Goal: Task Accomplishment & Management: Manage account settings

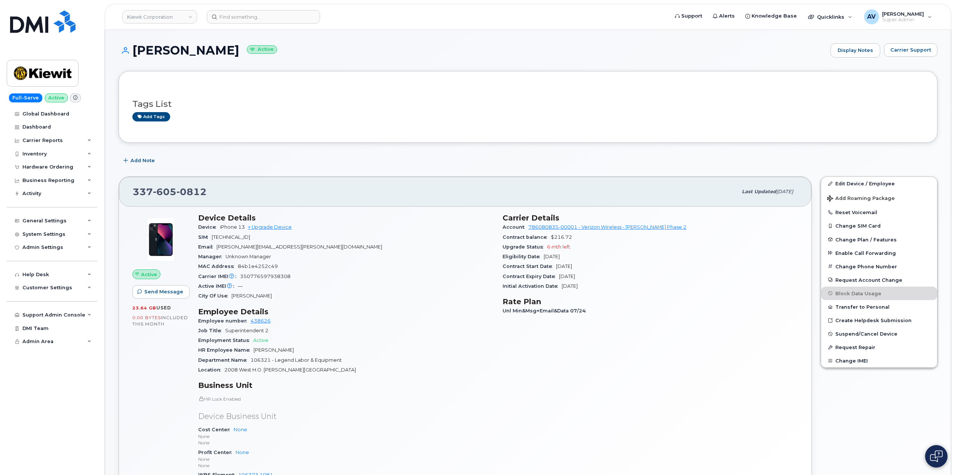
scroll to position [150, 0]
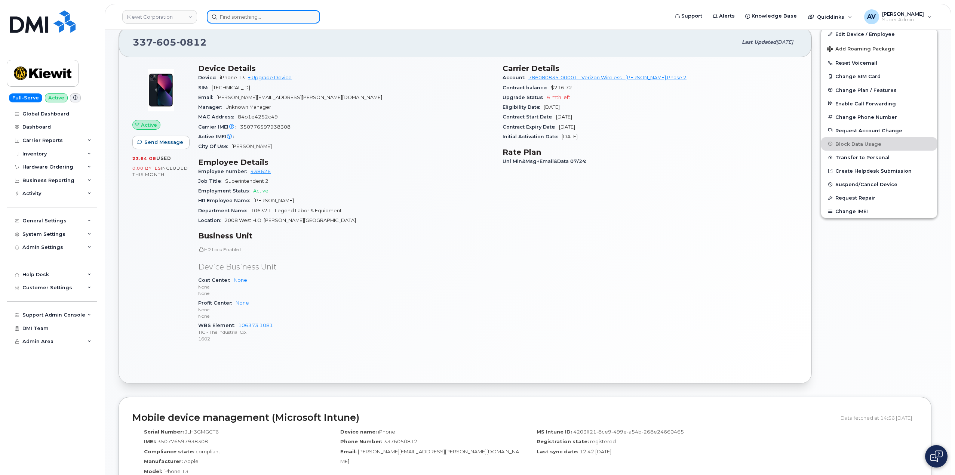
click at [246, 16] on input at bounding box center [263, 16] width 113 height 13
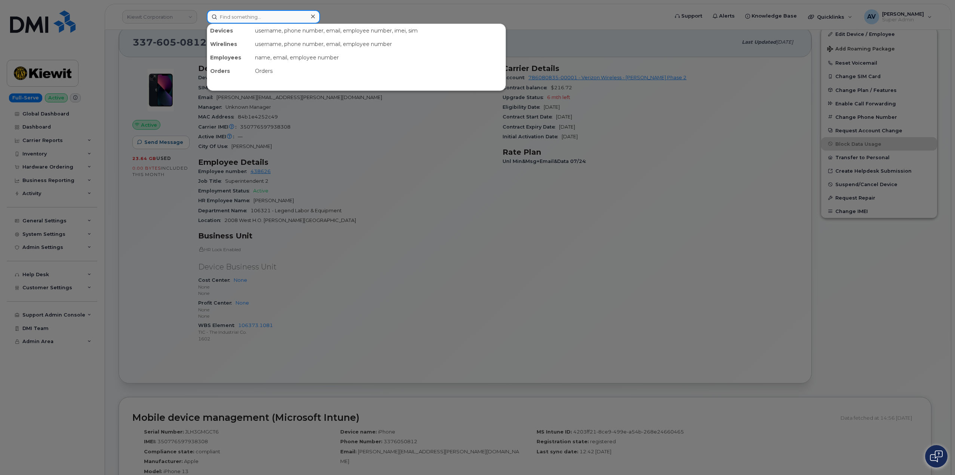
paste input "[PERSON_NAME]"
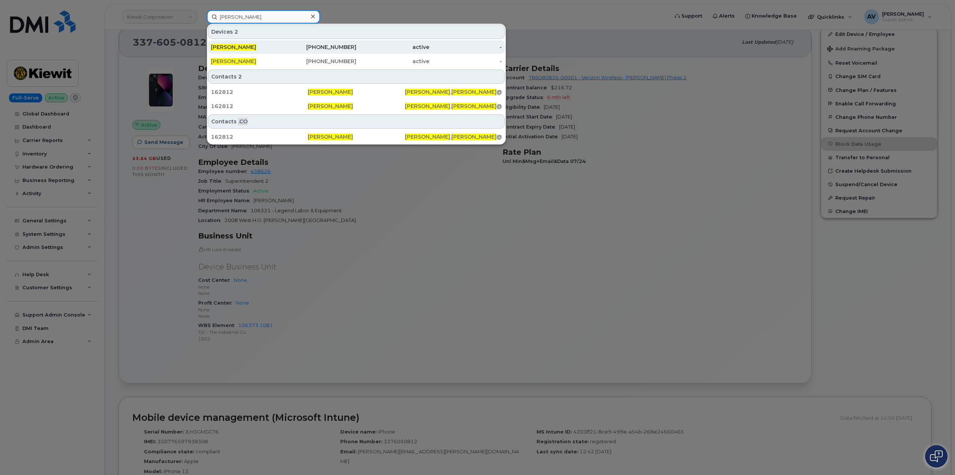
type input "[PERSON_NAME]"
click at [279, 47] on div "[PERSON_NAME]" at bounding box center [247, 46] width 73 height 7
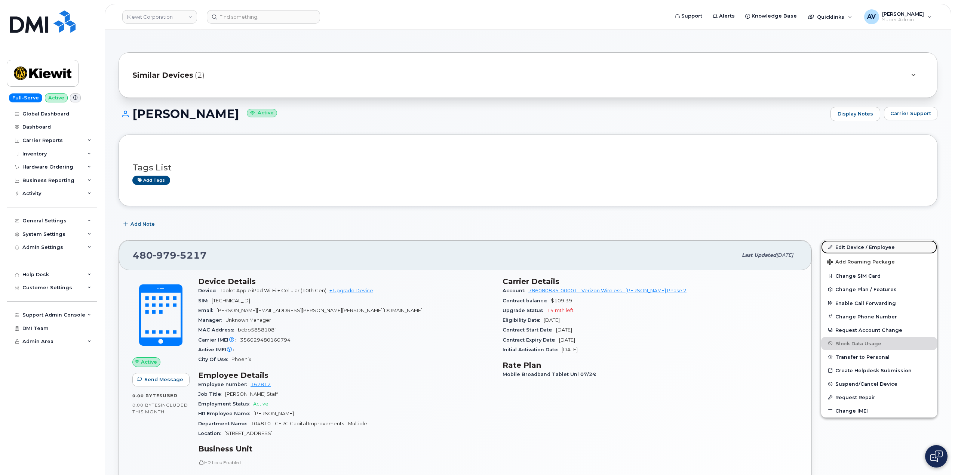
click at [851, 245] on link "Edit Device / Employee" at bounding box center [879, 246] width 116 height 13
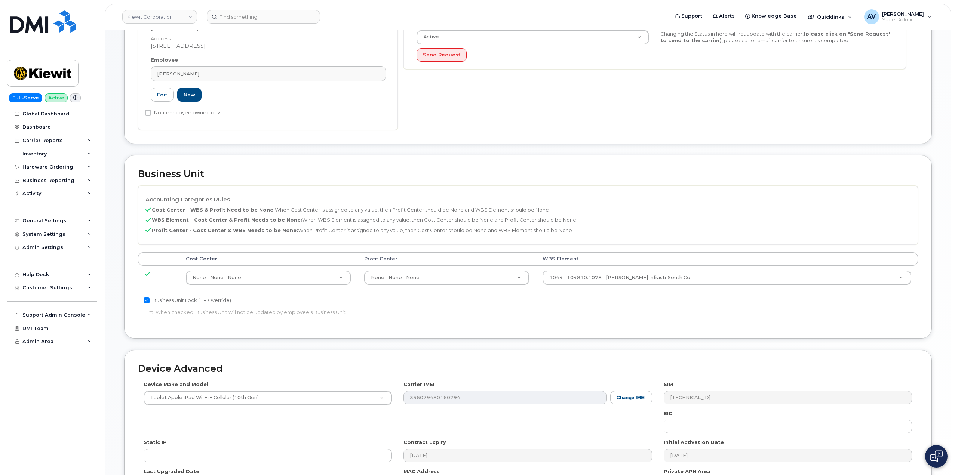
scroll to position [293, 0]
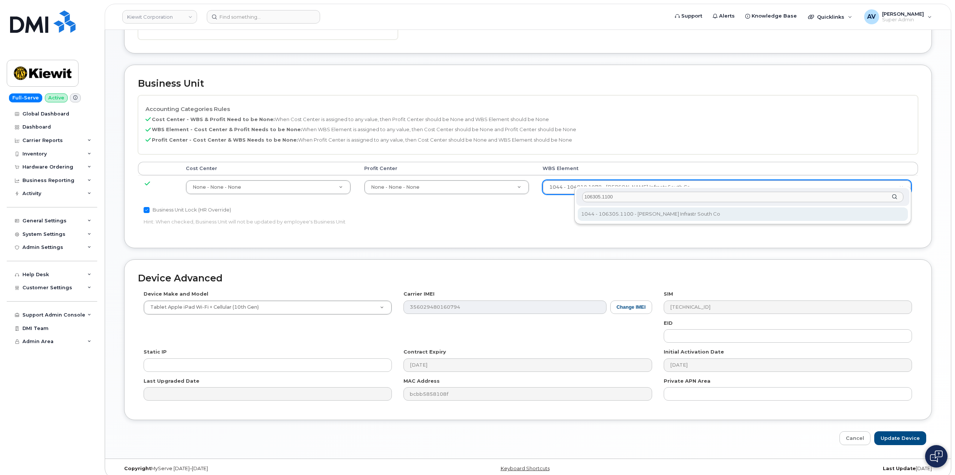
type input "106305.1100"
type input "34638839"
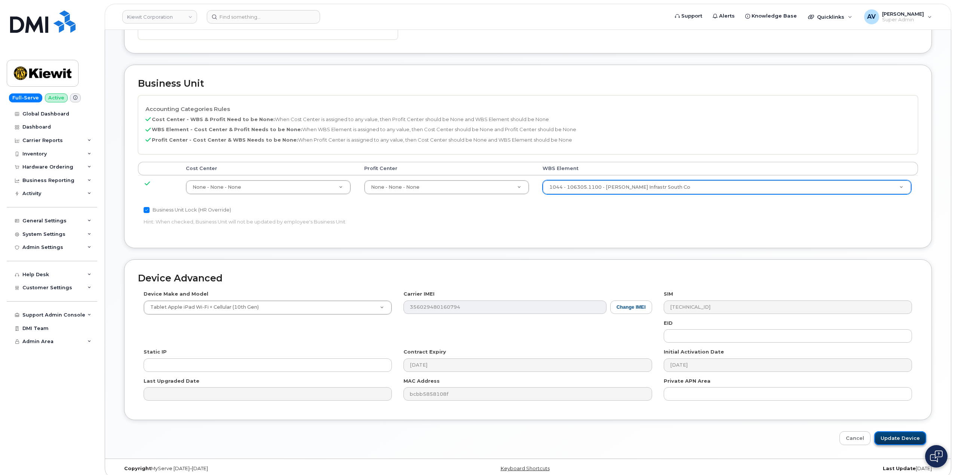
click at [903, 432] on input "Update Device" at bounding box center [900, 439] width 52 height 14
type input "Saving..."
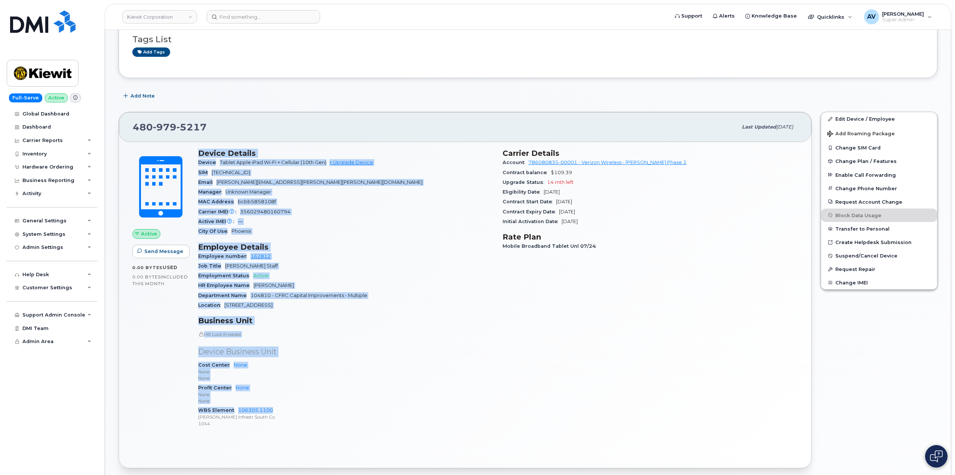
scroll to position [150, 0]
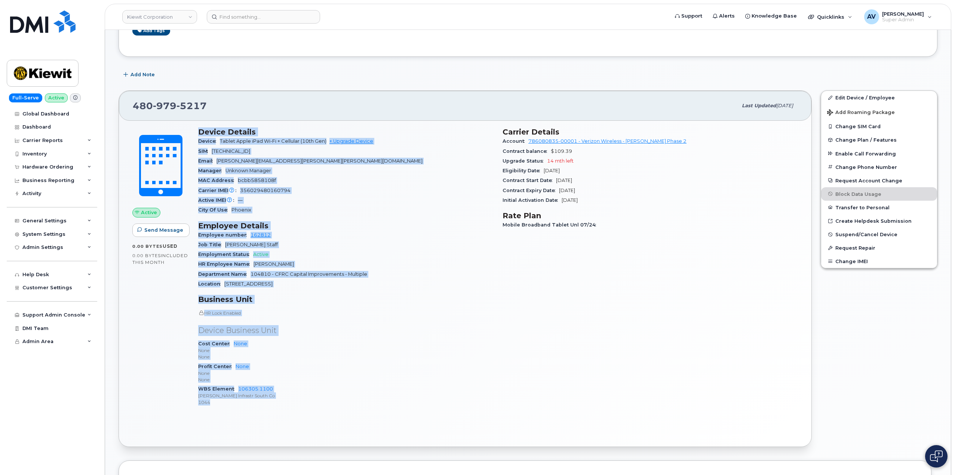
drag, startPoint x: 198, startPoint y: 280, endPoint x: 354, endPoint y: 400, distance: 197.1
click at [354, 400] on div "Device Details Device Tablet Apple iPad Wi-Fi + Cellular (10th Gen) + Upgrade D…" at bounding box center [346, 270] width 304 height 294
copy div "Device Details Device Tablet Apple iPad Wi-Fi + Cellular (10th Gen) + Upgrade D…"
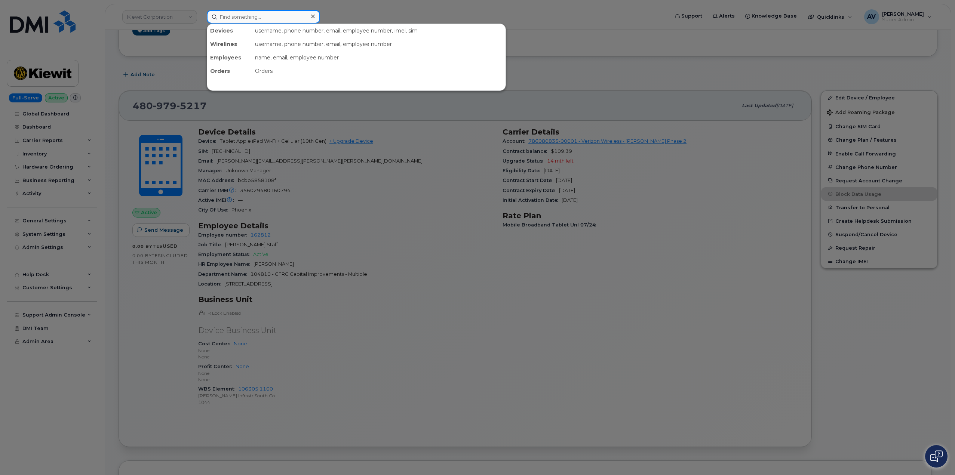
click at [260, 18] on input at bounding box center [263, 16] width 113 height 13
paste input "Candace Emerson"
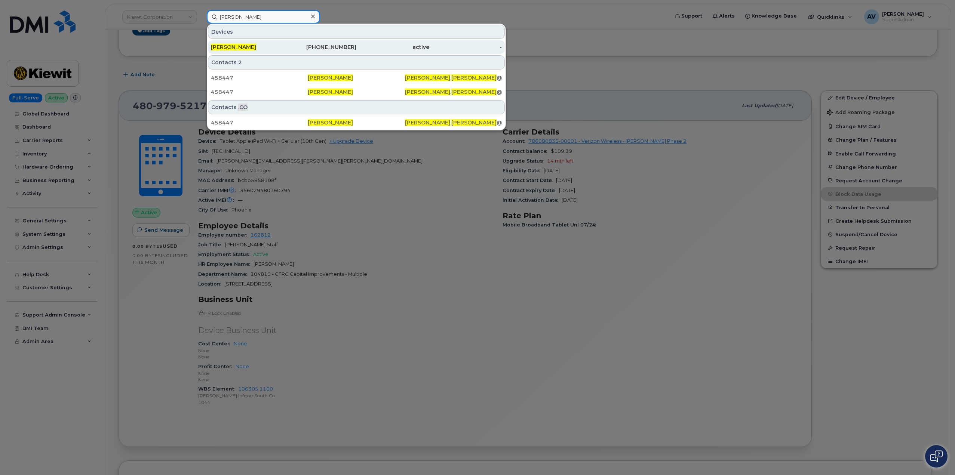
type input "Candace Emerson"
click at [296, 49] on div "602-509-7823" at bounding box center [320, 46] width 73 height 7
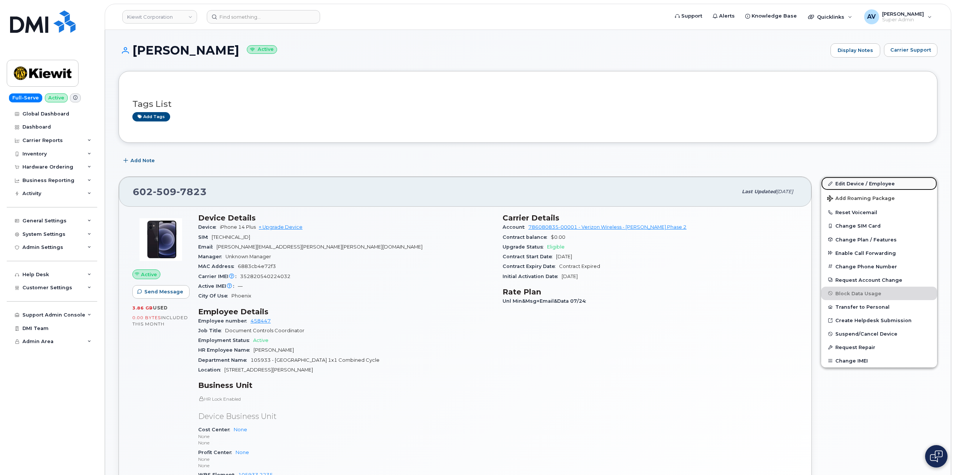
click at [859, 186] on link "Edit Device / Employee" at bounding box center [879, 183] width 116 height 13
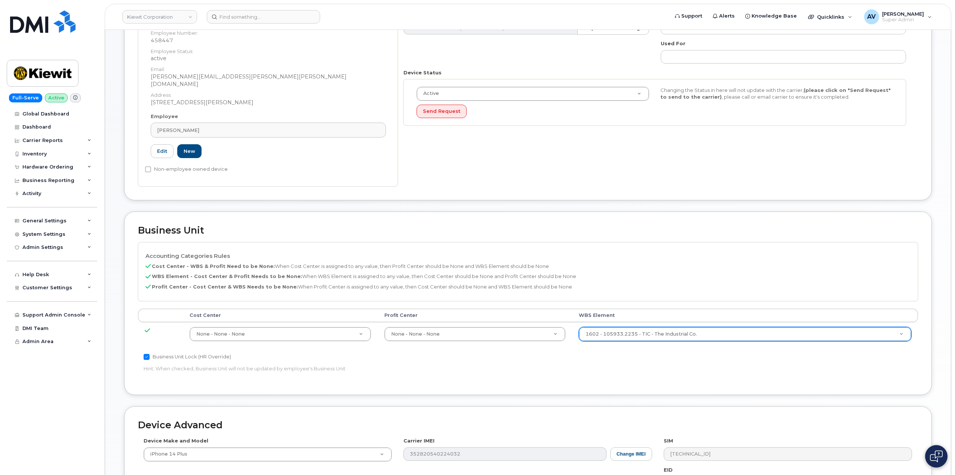
scroll to position [150, 0]
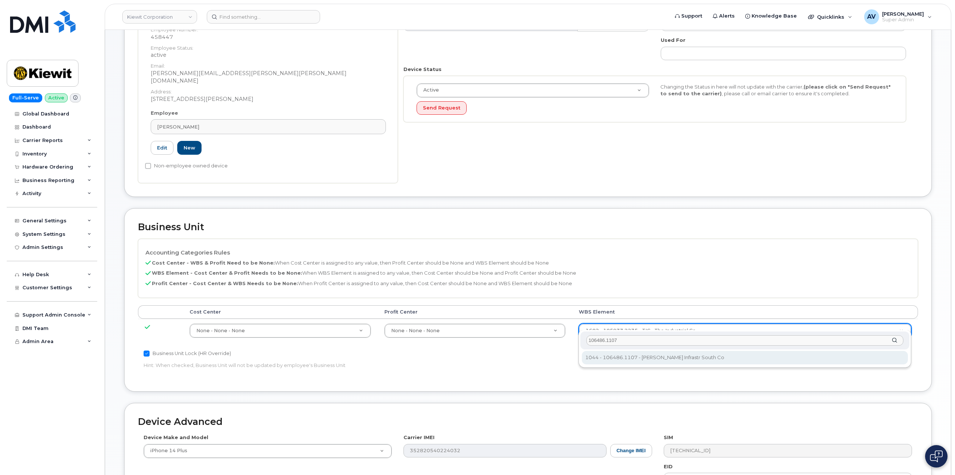
type input "106486.1107"
type input "35742708"
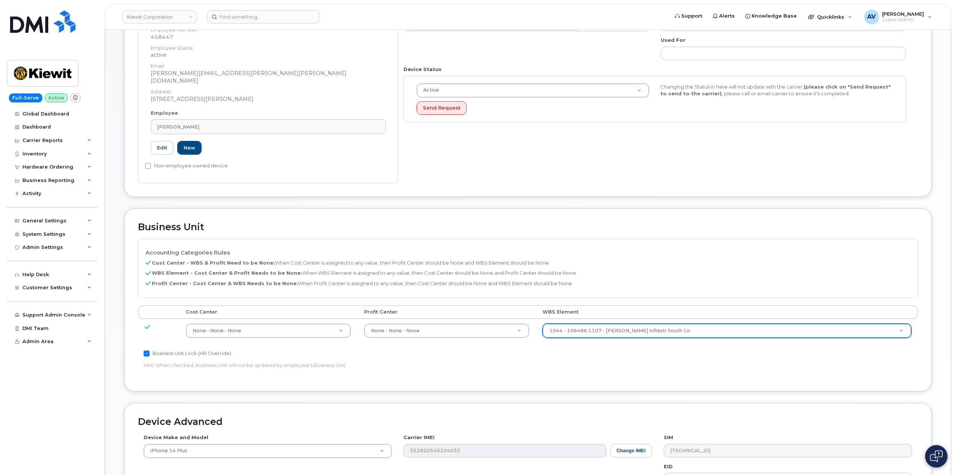
scroll to position [293, 0]
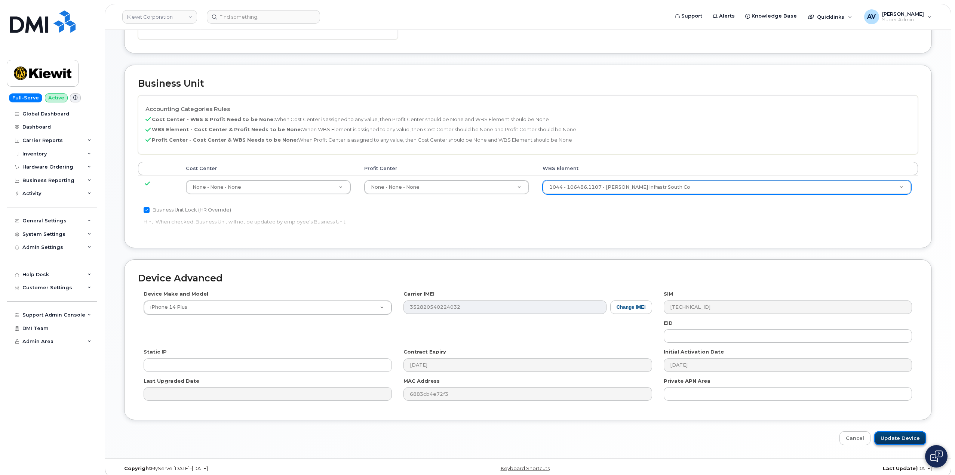
click at [897, 432] on input "Update Device" at bounding box center [900, 439] width 52 height 14
type input "Saving..."
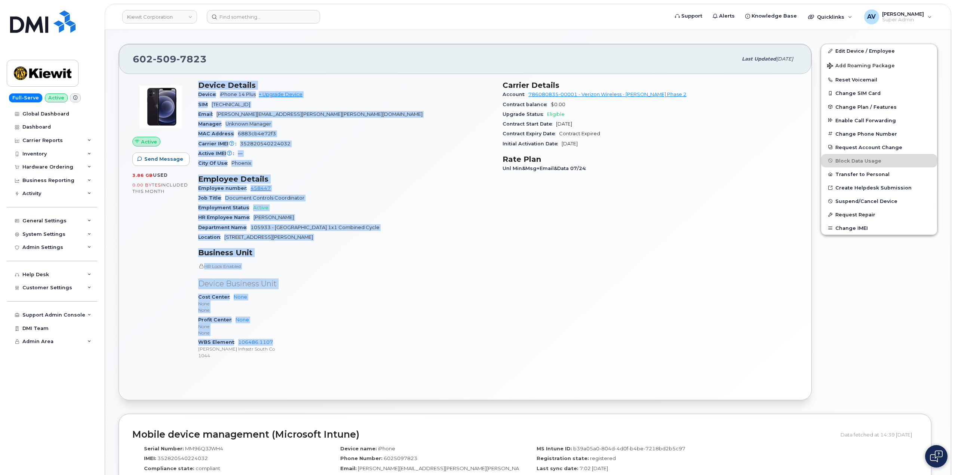
scroll to position [150, 0]
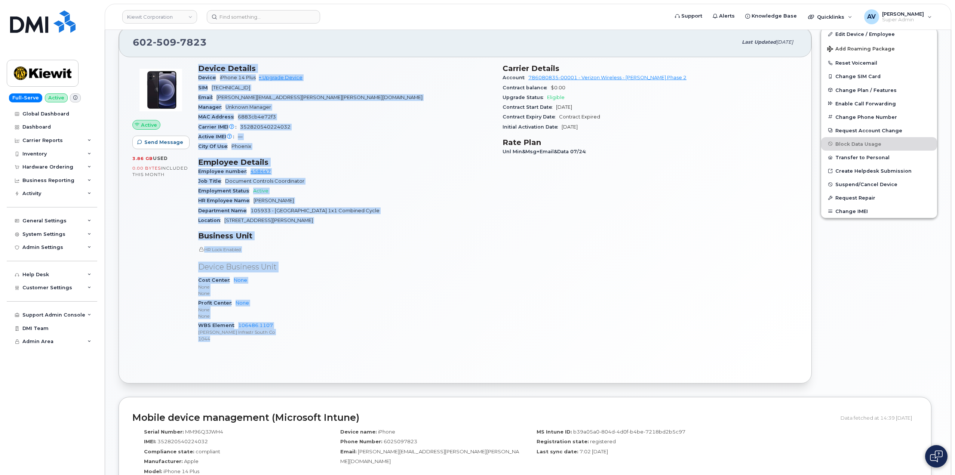
drag, startPoint x: 197, startPoint y: 215, endPoint x: 327, endPoint y: 338, distance: 178.6
click at [327, 338] on div "Device Details Device iPhone 14 Plus + Upgrade Device SIM 89148000008743279428 …" at bounding box center [346, 206] width 304 height 294
copy div "Device Details Device iPhone 14 Plus + Upgrade Device SIM 89148000008743279428 …"
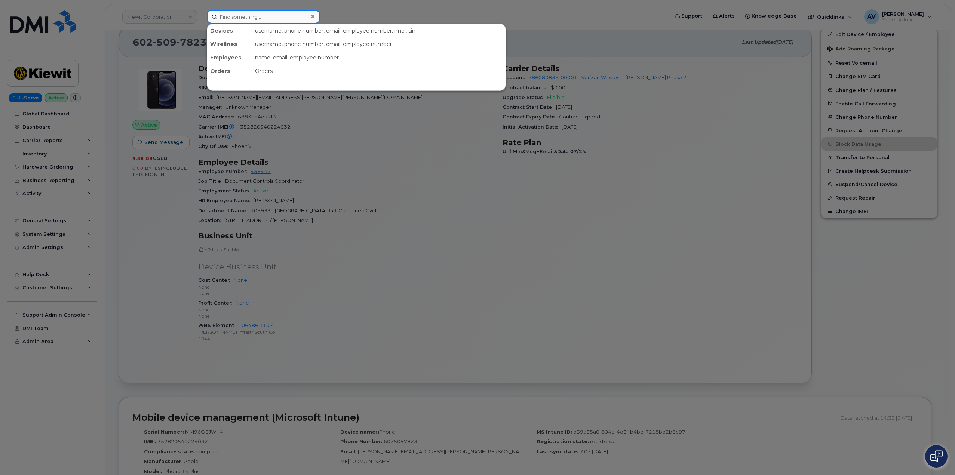
click at [293, 18] on input at bounding box center [263, 16] width 113 height 13
paste input "5714217757"
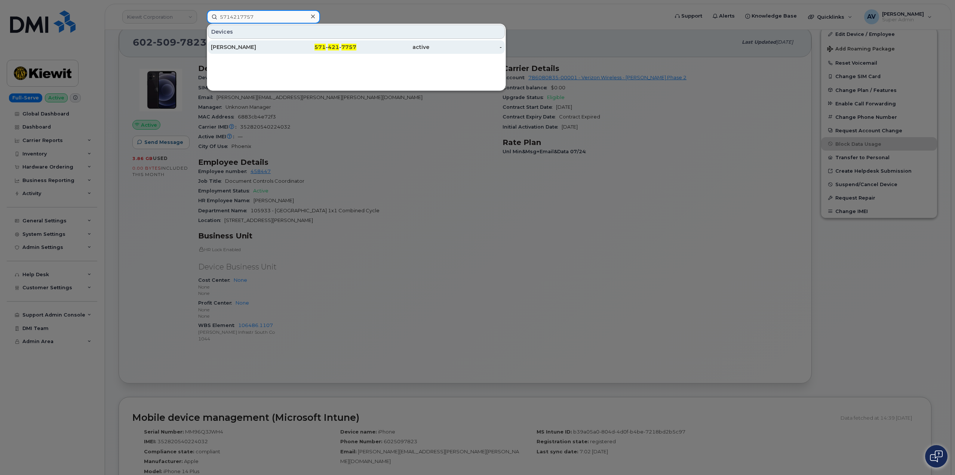
type input "5714217757"
click at [272, 49] on div "Trevor Snowden" at bounding box center [247, 46] width 73 height 7
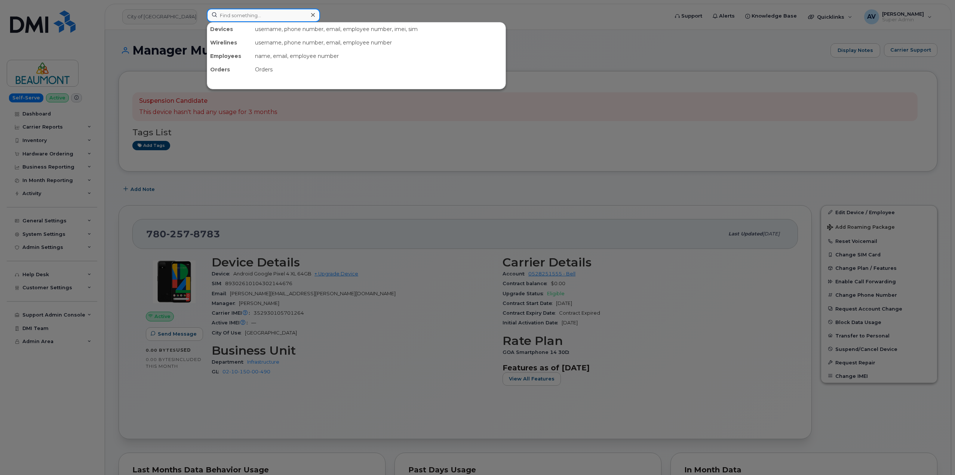
click at [273, 12] on input at bounding box center [263, 15] width 113 height 13
paste input "469372"
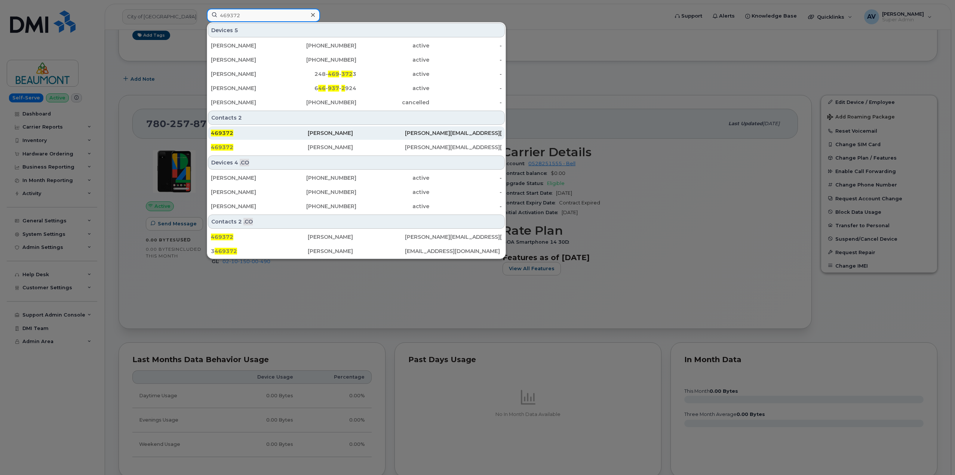
scroll to position [112, 0]
type input "469372"
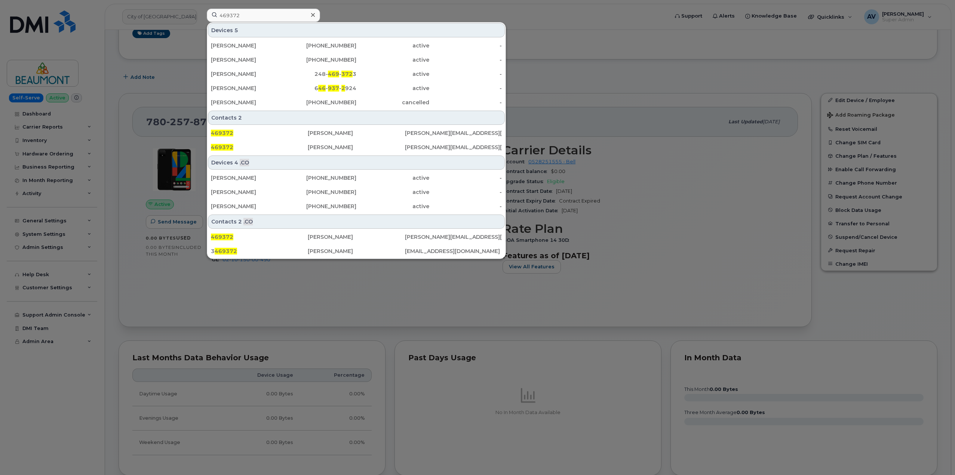
click at [596, 40] on div at bounding box center [477, 237] width 955 height 475
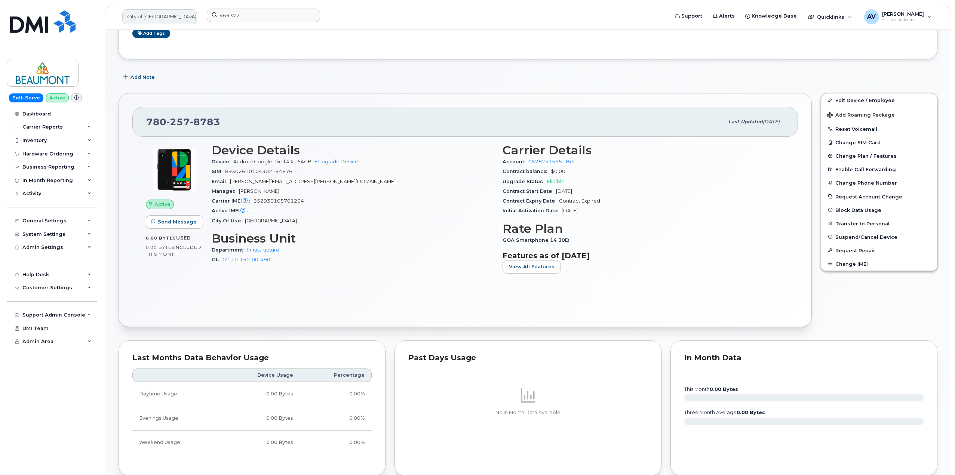
click at [149, 18] on link "City of [GEOGRAPHIC_DATA]" at bounding box center [159, 16] width 75 height 15
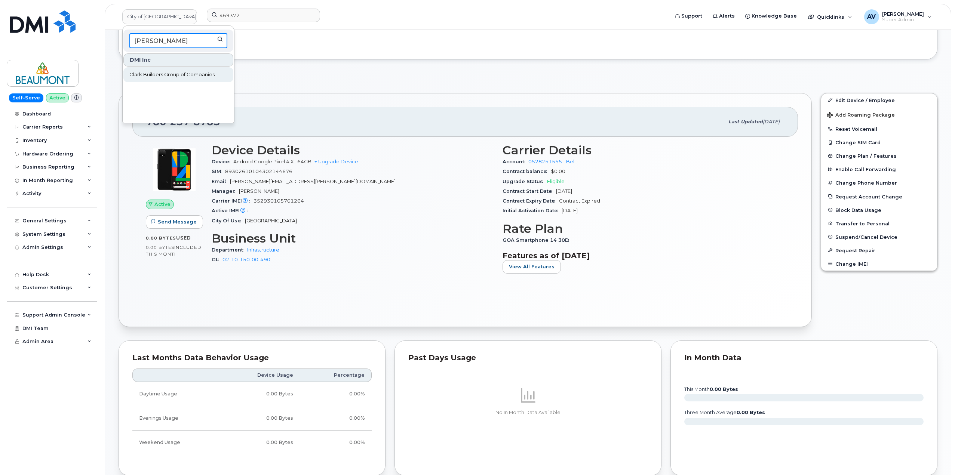
type input "clark"
click at [190, 74] on span "Clark Builders Group of Companies" at bounding box center [171, 74] width 85 height 7
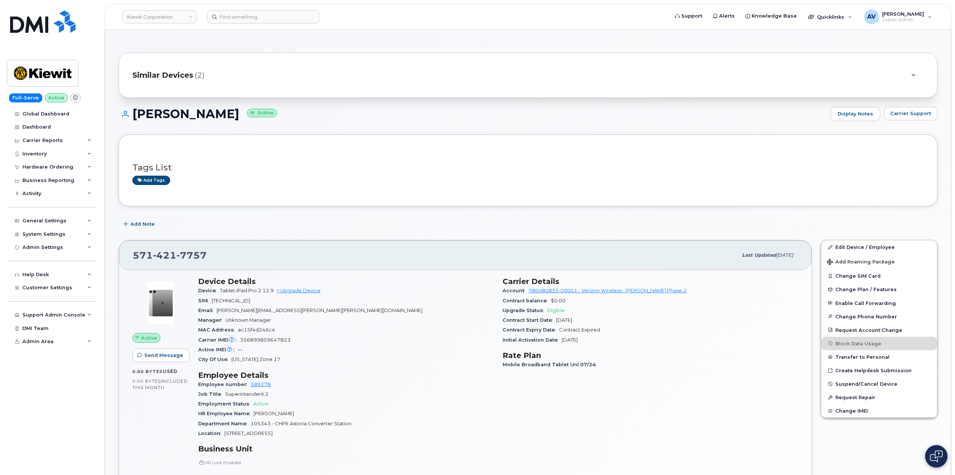
drag, startPoint x: 134, startPoint y: 110, endPoint x: 236, endPoint y: 119, distance: 102.4
click at [236, 119] on h1 "[PERSON_NAME] Active" at bounding box center [473, 113] width 708 height 13
copy h1 "Trevor Snowden"
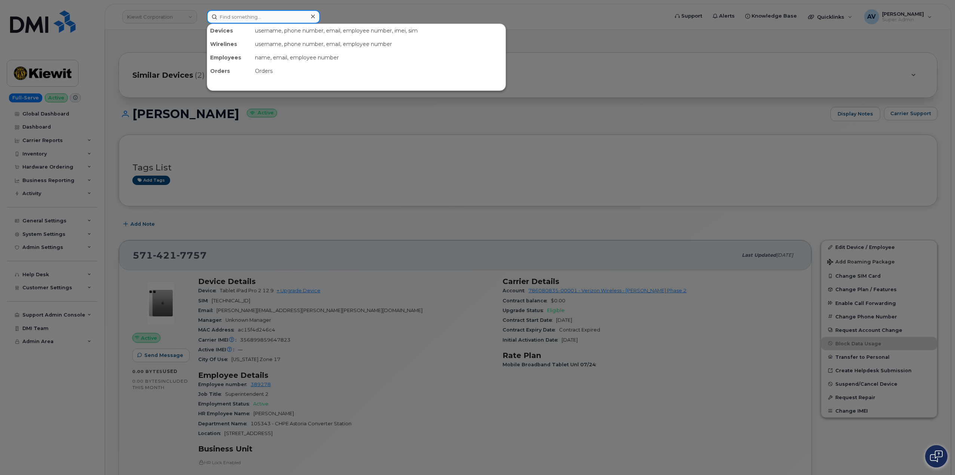
click at [262, 18] on input at bounding box center [263, 16] width 113 height 13
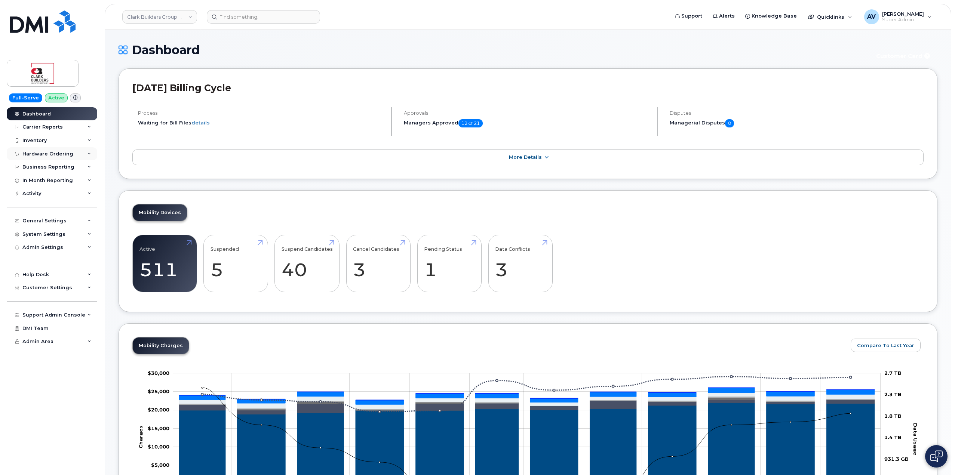
click at [61, 154] on div "Hardware Ordering" at bounding box center [47, 154] width 51 height 6
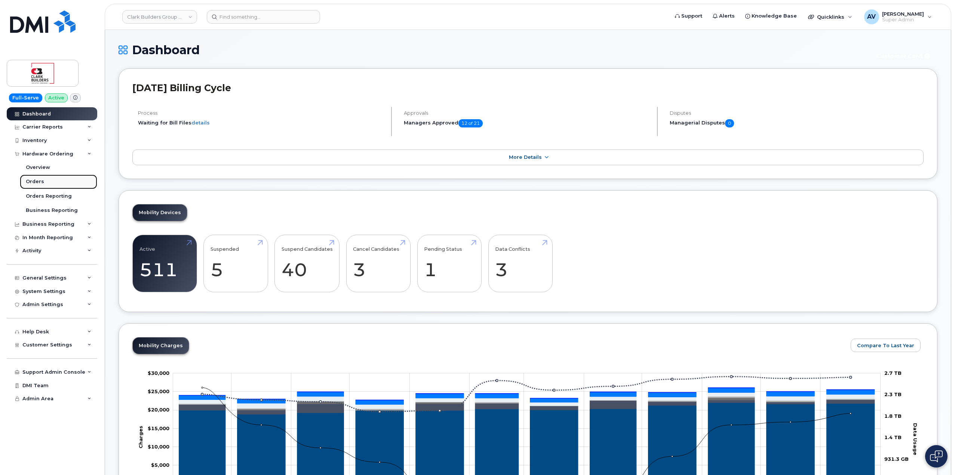
click at [59, 180] on link "Orders" at bounding box center [58, 182] width 77 height 14
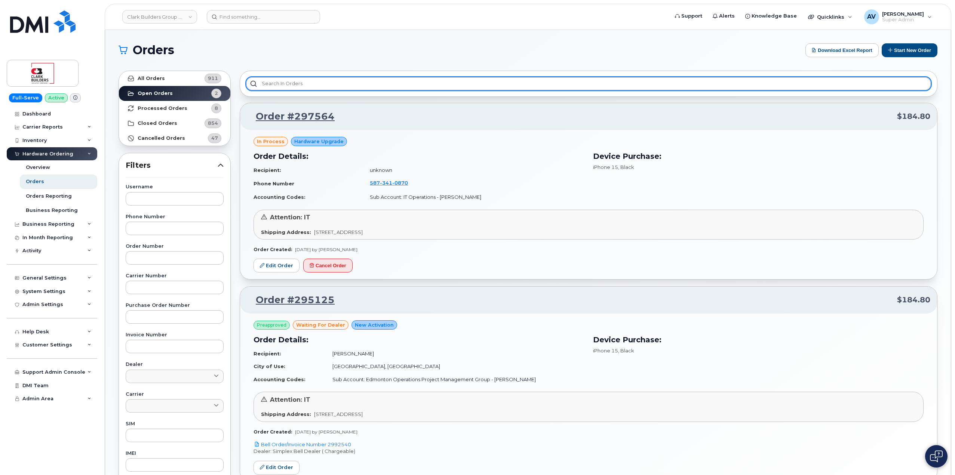
click at [389, 83] on input "text" at bounding box center [588, 83] width 685 height 13
paste input "travel"
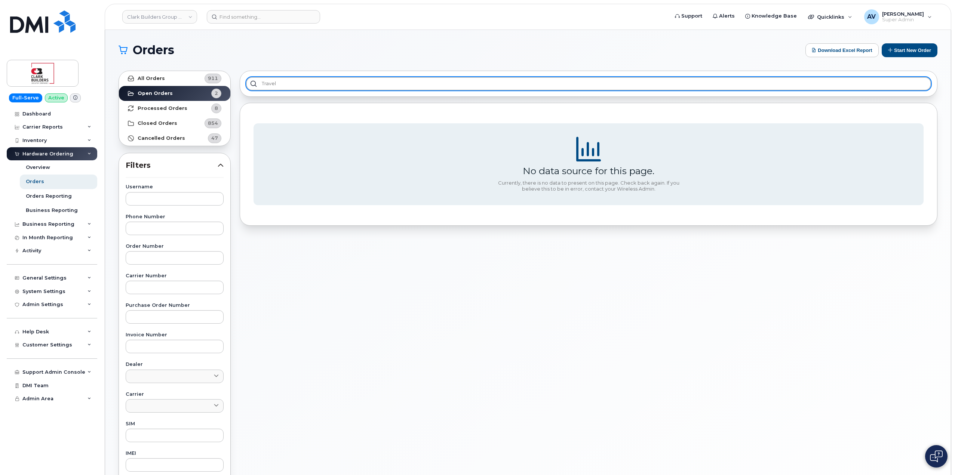
type input "travel"
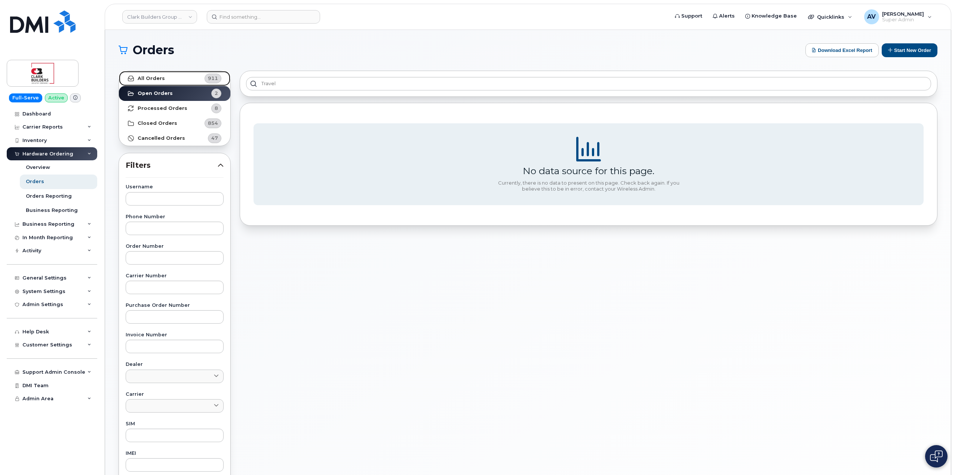
click at [176, 79] on link "All Orders 911" at bounding box center [174, 78] width 111 height 15
click at [181, 107] on strong "Processed Orders" at bounding box center [163, 108] width 50 height 6
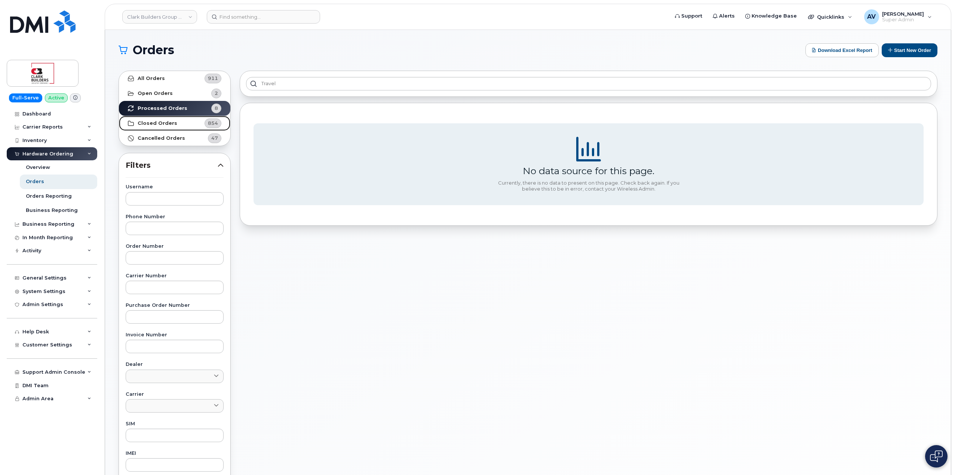
click at [181, 120] on link "Closed Orders 854" at bounding box center [174, 123] width 111 height 15
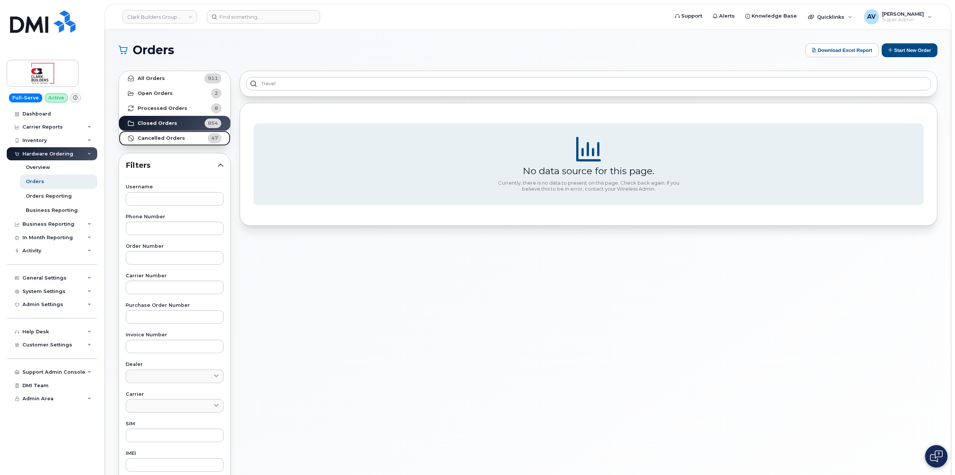
click at [189, 139] on link "Cancelled Orders 47" at bounding box center [174, 138] width 111 height 15
